Goal: Find specific page/section: Find specific page/section

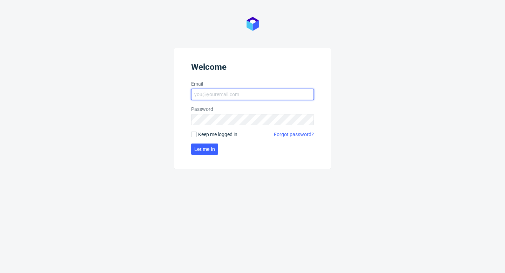
click at [228, 99] on input "Email" at bounding box center [252, 94] width 123 height 11
type input "aleks.ziemkowski@packhelp.com"
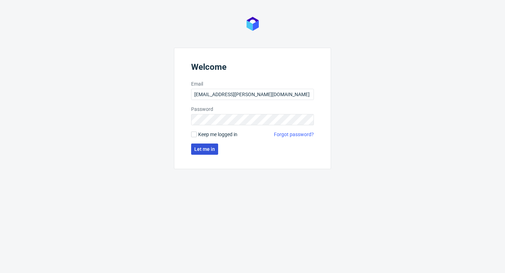
click at [202, 148] on span "Let me in" at bounding box center [204, 149] width 21 height 5
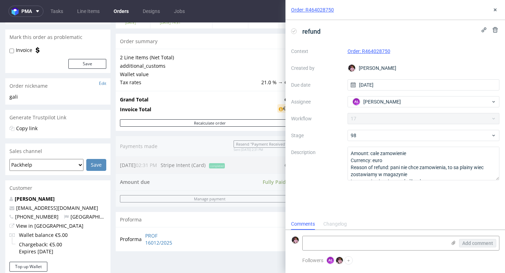
scroll to position [59, 0]
click at [497, 12] on icon at bounding box center [495, 10] width 6 height 6
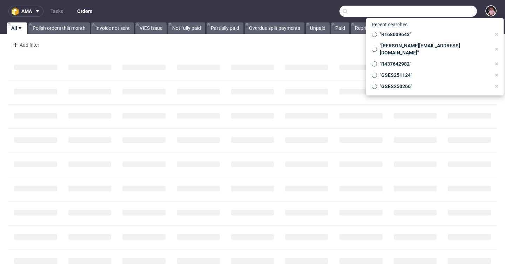
click at [445, 15] on input "text" at bounding box center [407, 11] width 137 height 11
paste input "R458397614"
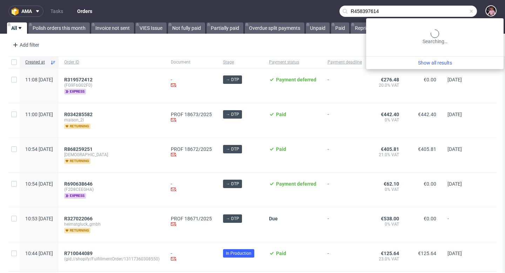
type input "R458397614"
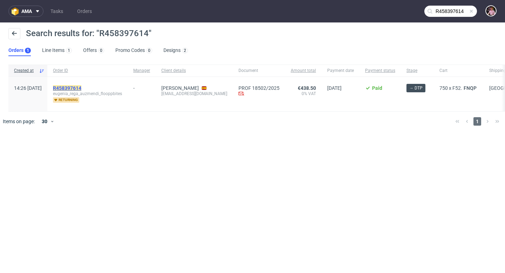
click at [81, 86] on mark "R458397614" at bounding box center [67, 88] width 28 height 6
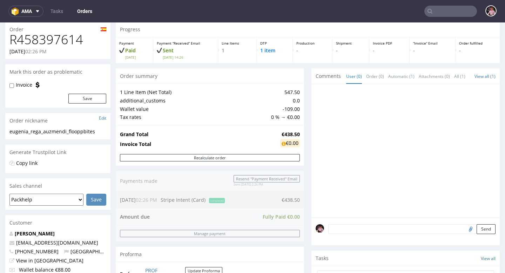
scroll to position [13, 0]
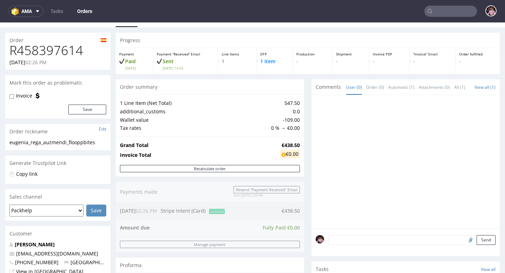
click at [465, 244] on input "file" at bounding box center [470, 239] width 10 height 9
type input "C:\fakepath\Mailbox F52.pdf.png"
click at [372, 248] on textarea at bounding box center [411, 250] width 167 height 30
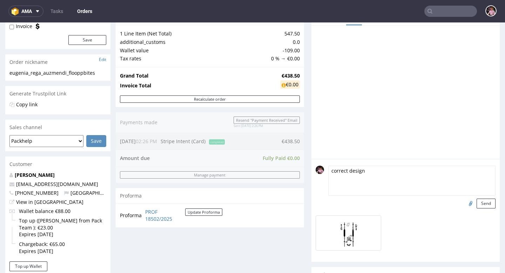
scroll to position [90, 0]
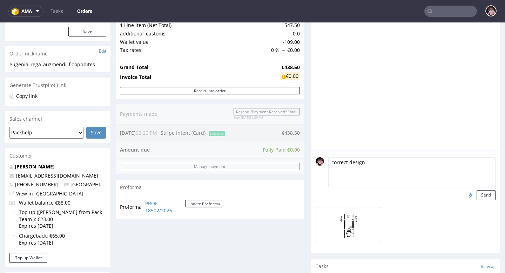
type textarea "correct design"
click at [484, 208] on div "correct design Send" at bounding box center [405, 201] width 188 height 103
click at [481, 200] on button "Send" at bounding box center [486, 195] width 19 height 10
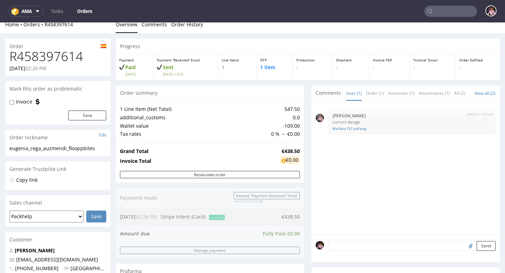
scroll to position [0, 0]
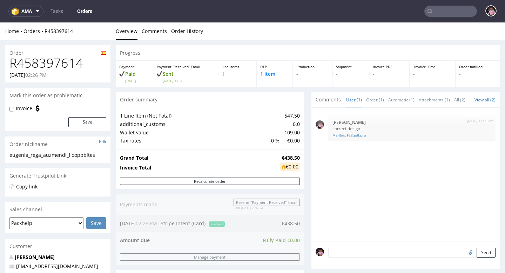
click at [322, 97] on span "Comments" at bounding box center [328, 99] width 25 height 7
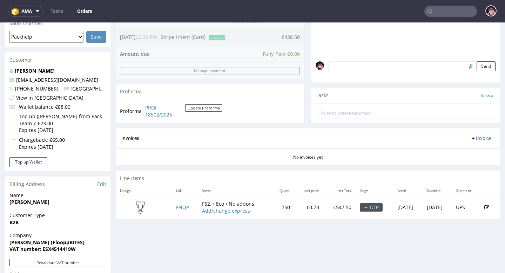
scroll to position [189, 0]
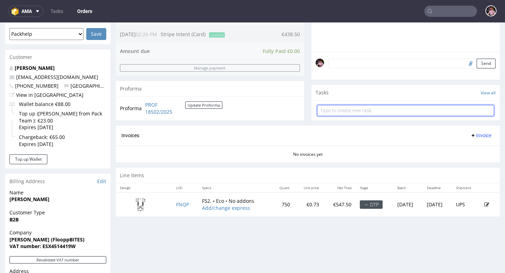
click at [333, 111] on input "text" at bounding box center [405, 110] width 177 height 11
type input "zmiana designu"
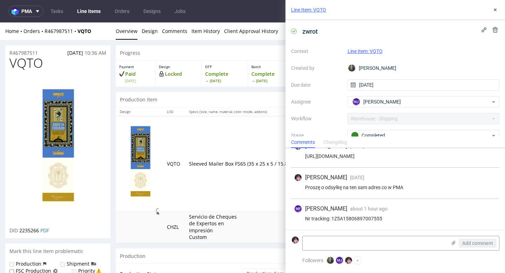
click at [348, 218] on div "Nr tracking: 1Z5A15806897007555" at bounding box center [395, 219] width 203 height 6
copy div "1Z5A15806897007555"
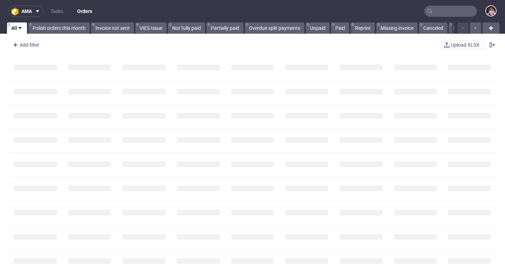
click at [452, 11] on input "text" at bounding box center [450, 11] width 53 height 11
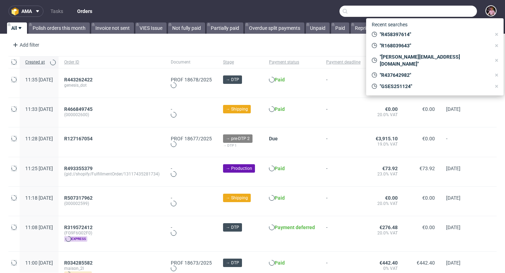
paste input "R156841348"
type input "R156841348"
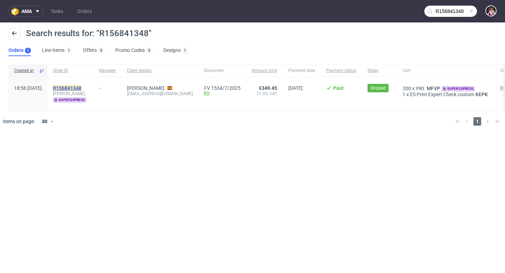
click at [81, 89] on mark "R156841348" at bounding box center [67, 88] width 28 height 6
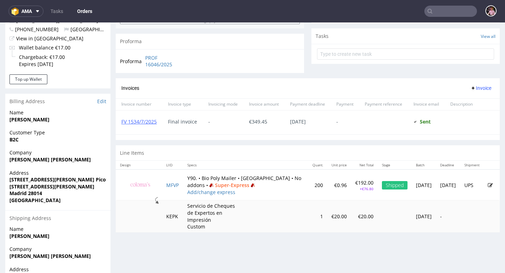
scroll to position [263, 0]
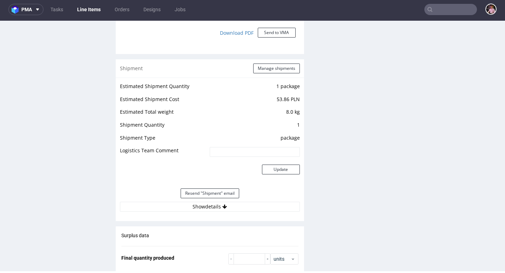
scroll to position [747, 0]
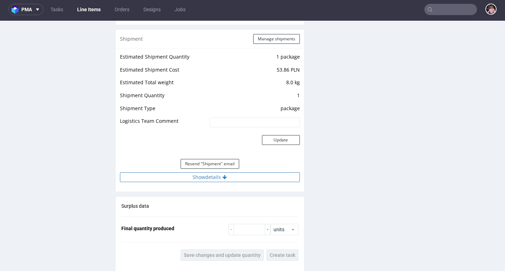
click at [213, 177] on button "Show details" at bounding box center [210, 177] width 180 height 10
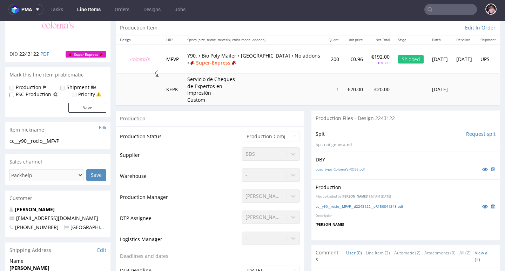
scroll to position [71, 0]
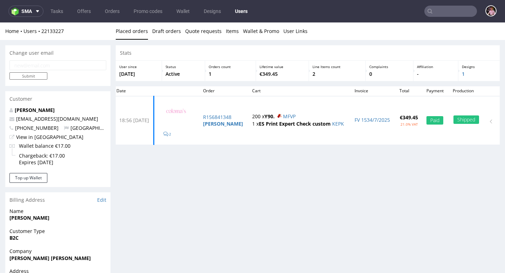
scroll to position [12, 0]
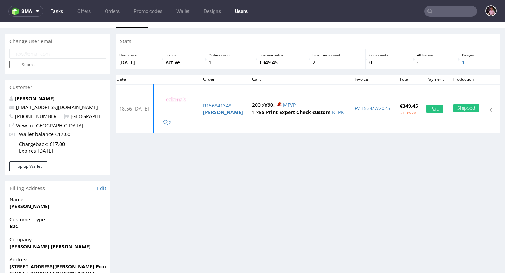
click at [59, 13] on link "Tasks" at bounding box center [56, 11] width 21 height 11
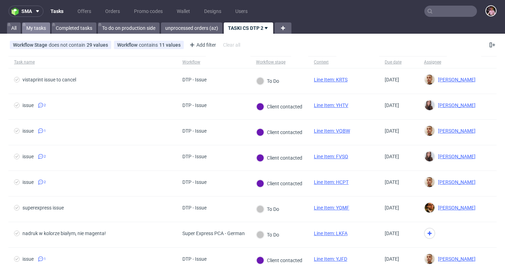
click at [35, 27] on link "My tasks" at bounding box center [36, 27] width 28 height 11
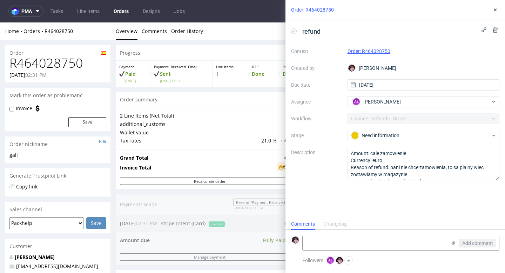
click at [370, 51] on link "Order: R464028750" at bounding box center [369, 51] width 43 height 6
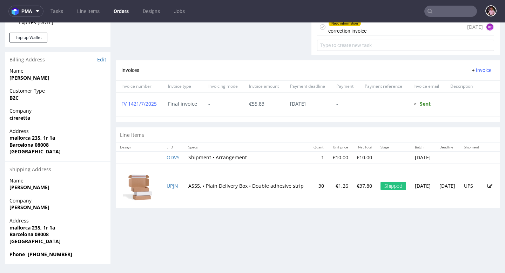
scroll to position [2, 0]
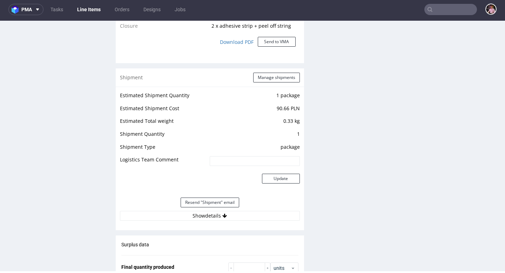
scroll to position [734, 0]
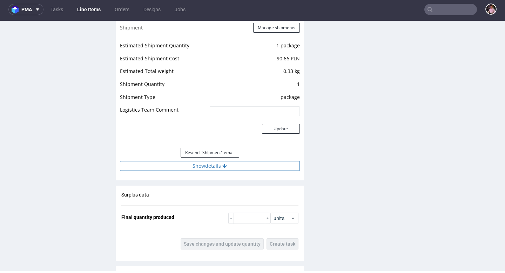
click at [217, 163] on button "Show details" at bounding box center [210, 166] width 180 height 10
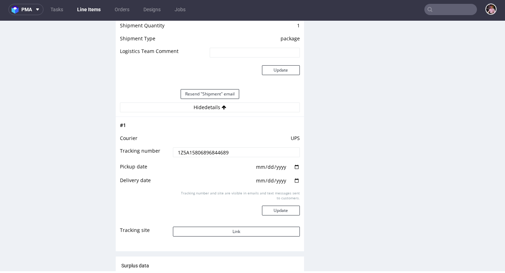
scroll to position [805, 0]
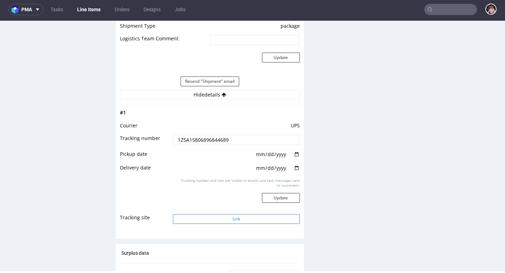
click at [246, 217] on button "Link" at bounding box center [236, 219] width 127 height 10
click at [432, 7] on input "text" at bounding box center [450, 9] width 53 height 11
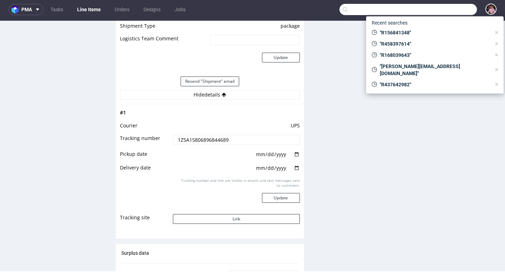
paste input "R636040182"
type input "R636040182"
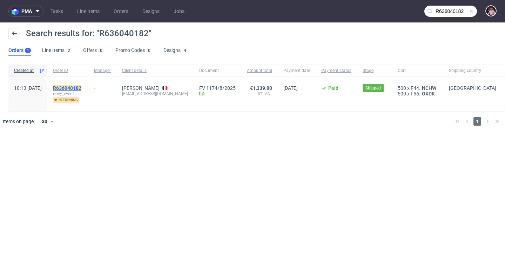
click at [81, 88] on mark "R636040182" at bounding box center [67, 88] width 28 height 6
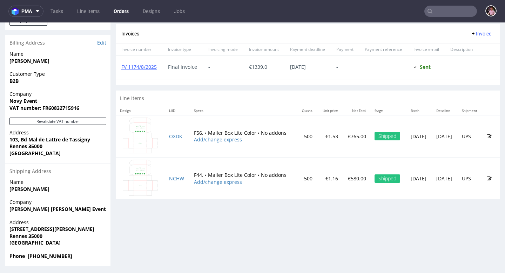
scroll to position [304, 0]
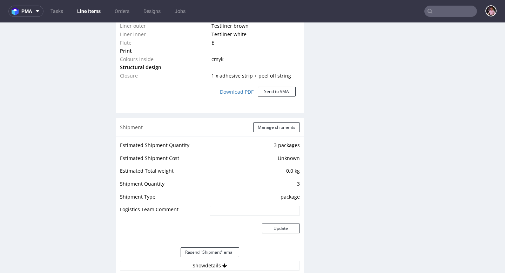
scroll to position [728, 0]
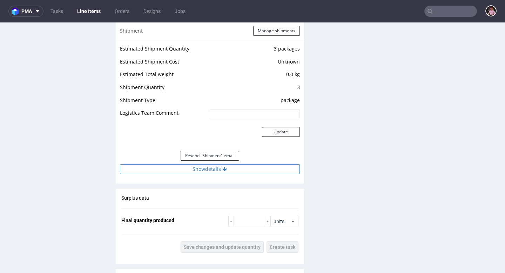
click at [226, 170] on button "Show details" at bounding box center [210, 169] width 180 height 10
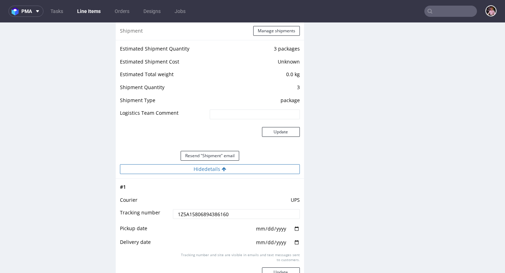
scroll to position [845, 0]
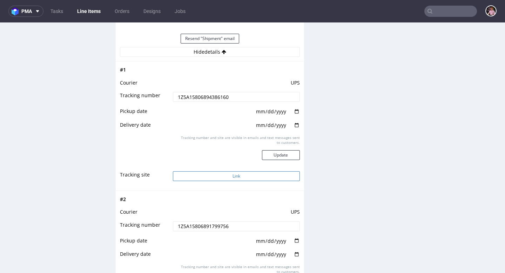
click at [234, 176] on button "Link" at bounding box center [236, 176] width 127 height 10
